Goal: Find specific fact: Find specific fact

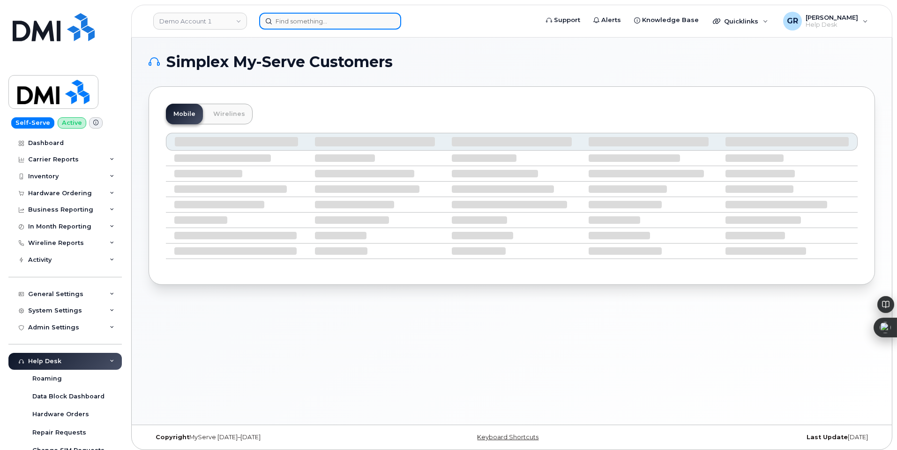
click at [332, 16] on input at bounding box center [330, 21] width 142 height 17
paste input "8645182665"
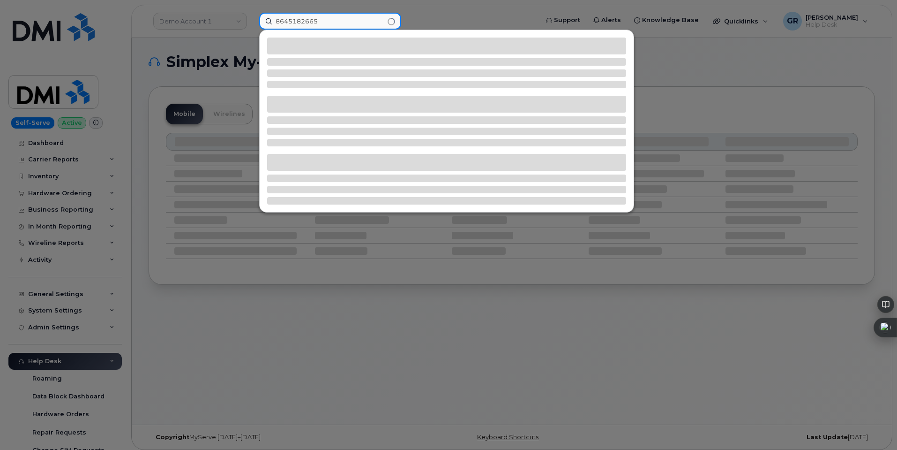
type input "8645182665"
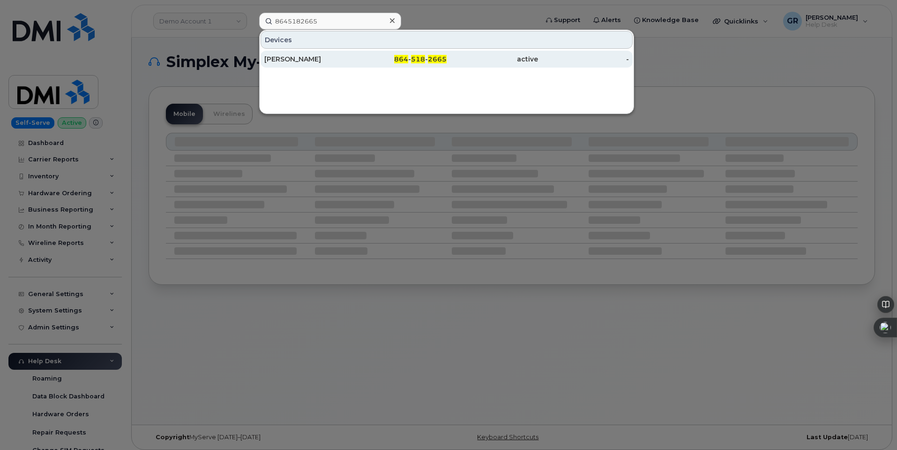
click at [401, 60] on span "864" at bounding box center [401, 59] width 14 height 8
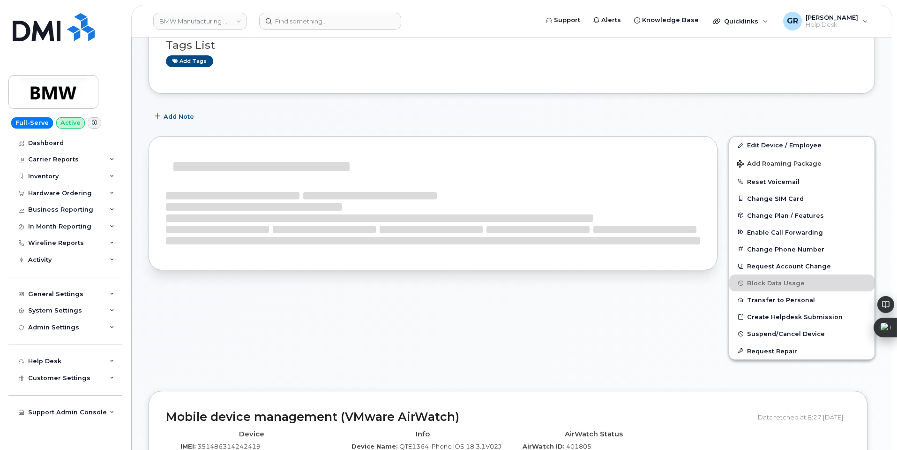
scroll to position [29, 0]
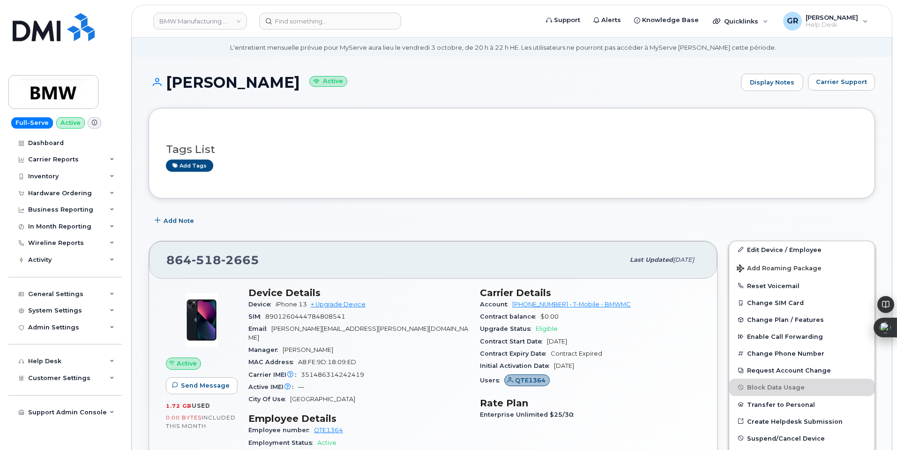
click at [294, 327] on span "joel.cunningham@bmwmc.com" at bounding box center [358, 332] width 220 height 15
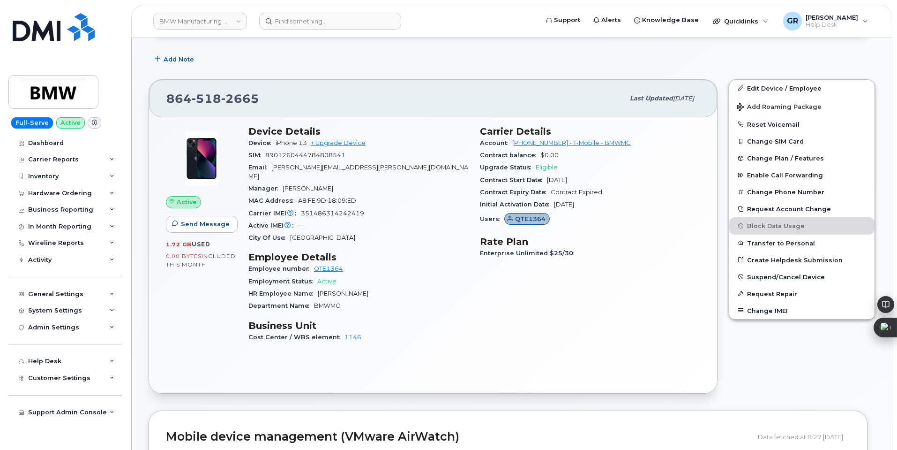
scroll to position [170, 0]
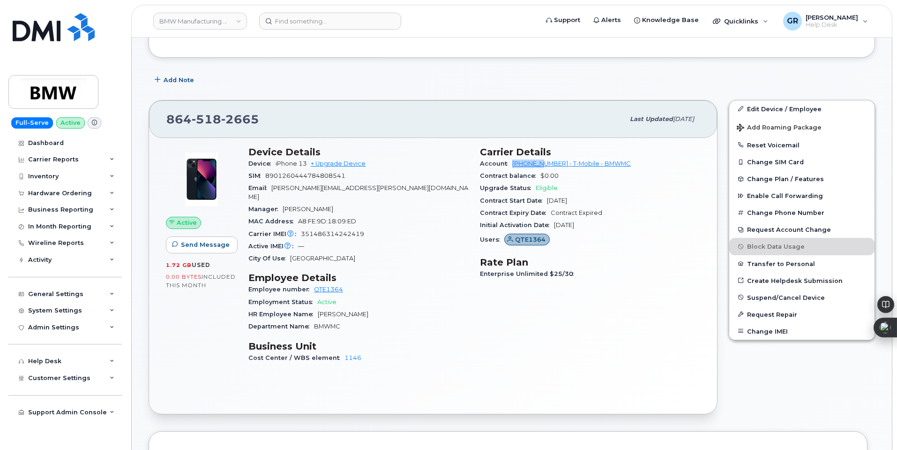
drag, startPoint x: 512, startPoint y: 164, endPoint x: 547, endPoint y: 166, distance: 34.8
click at [547, 166] on div "Account 972523090 - T-Mobile - BMWMC" at bounding box center [590, 164] width 220 height 12
click at [547, 166] on link "972523090 - T-Mobile - BMWMC" at bounding box center [571, 163] width 119 height 7
click at [511, 164] on span "Account" at bounding box center [496, 163] width 32 height 7
drag, startPoint x: 511, startPoint y: 164, endPoint x: 548, endPoint y: 162, distance: 37.1
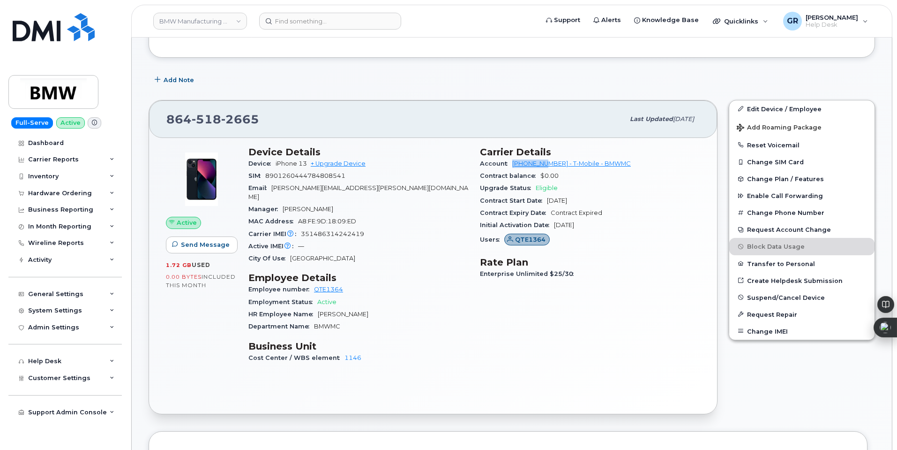
click at [548, 162] on div "Account 972523090 - T-Mobile - BMWMC" at bounding box center [590, 164] width 220 height 12
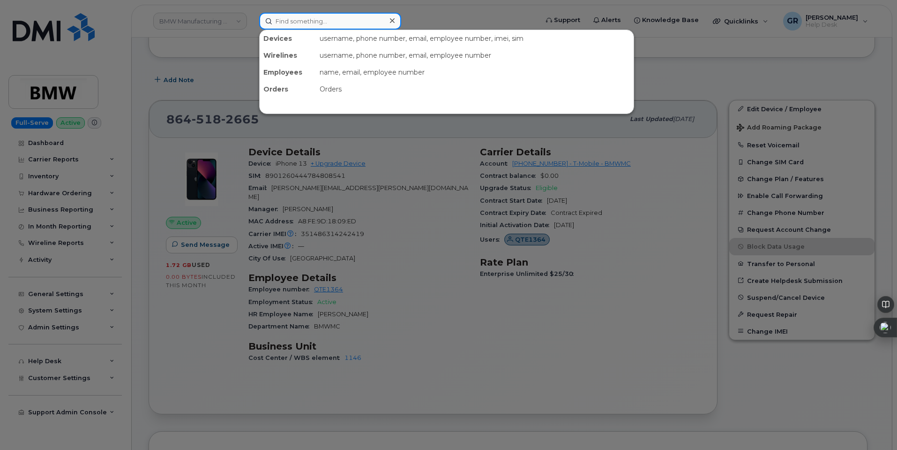
click at [360, 15] on input at bounding box center [330, 21] width 142 height 17
paste input "350304979545615"
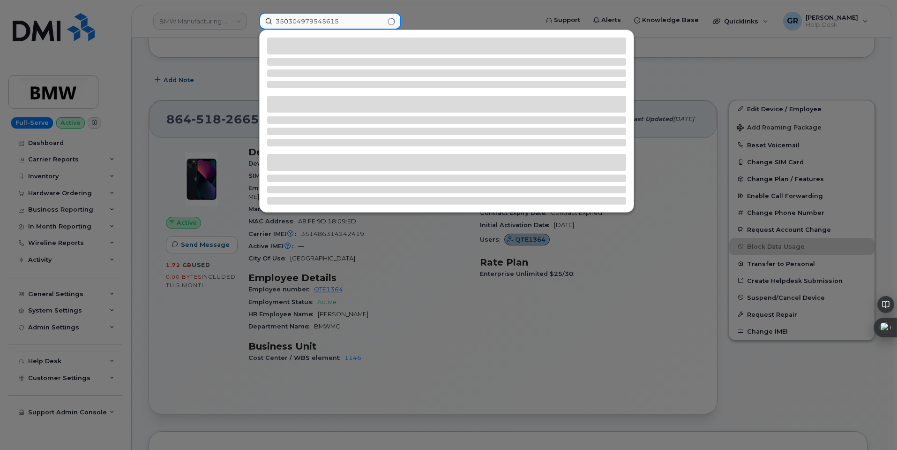
type input "350304979545615"
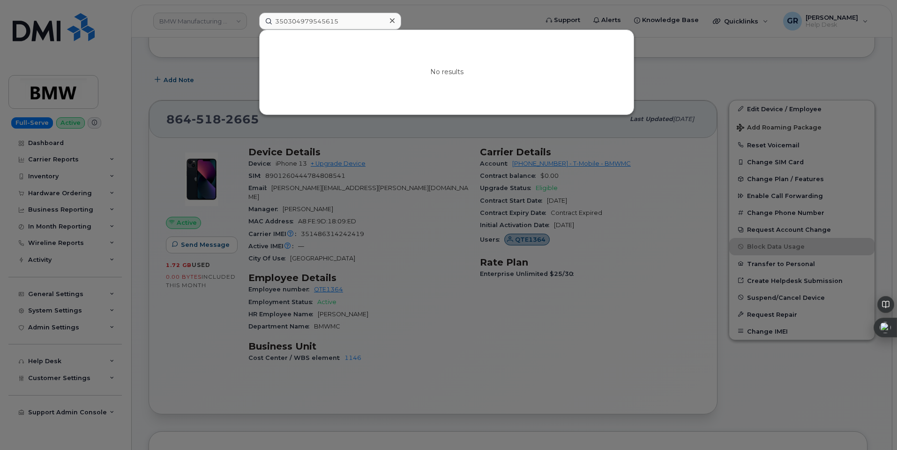
click at [271, 157] on div at bounding box center [448, 225] width 897 height 450
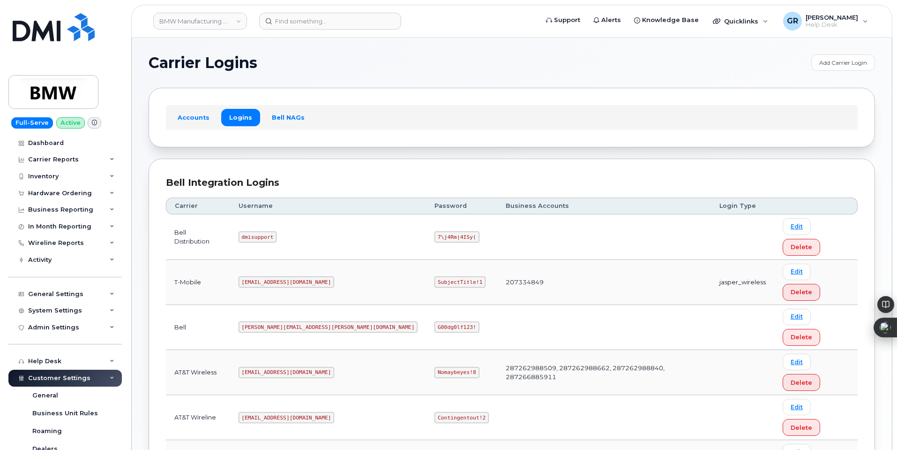
copy code "MS-BMW@dminc.com"
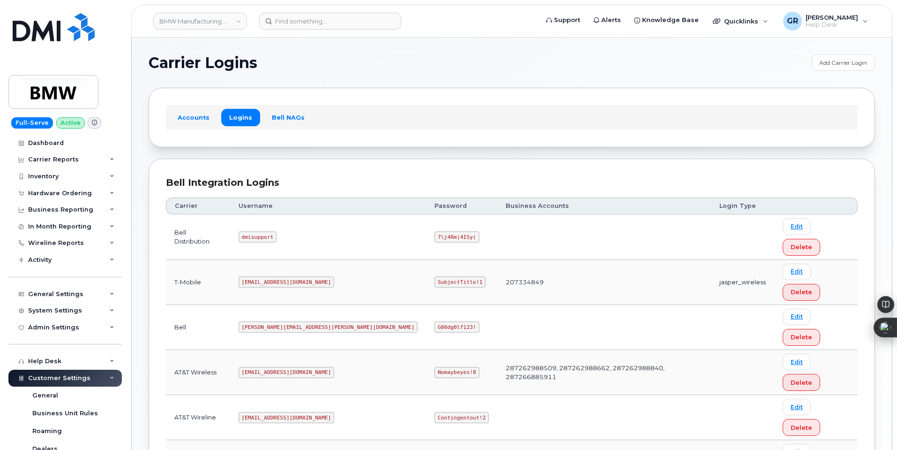
copy code "SubjectTitle!1"
